Goal: Information Seeking & Learning: Learn about a topic

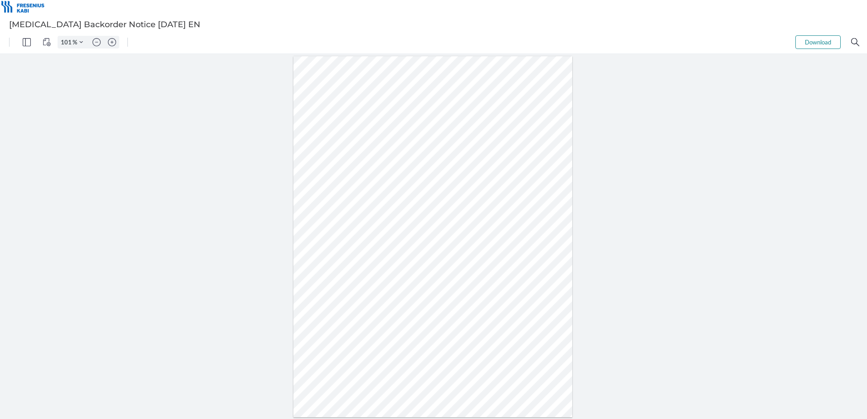
click at [429, 338] on div at bounding box center [433, 237] width 279 height 362
click at [401, 259] on div at bounding box center [433, 237] width 279 height 362
click at [422, 320] on div at bounding box center [433, 237] width 279 height 362
type input "151"
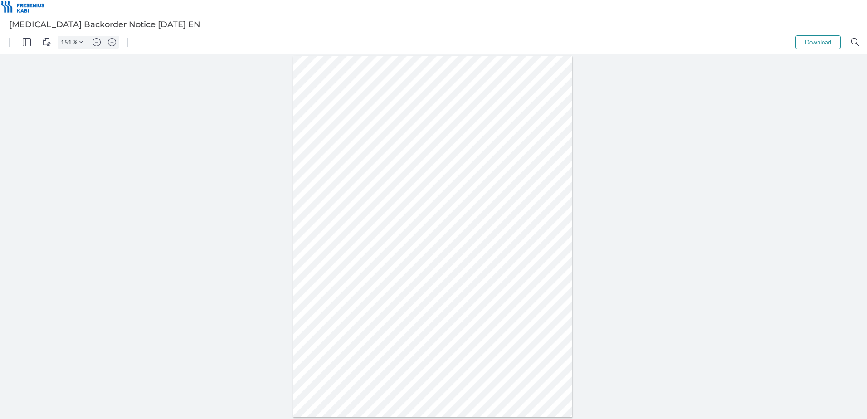
scroll to position [131, 0]
click at [409, 373] on div at bounding box center [433, 196] width 418 height 541
type input "126"
